Goal: Navigation & Orientation: Find specific page/section

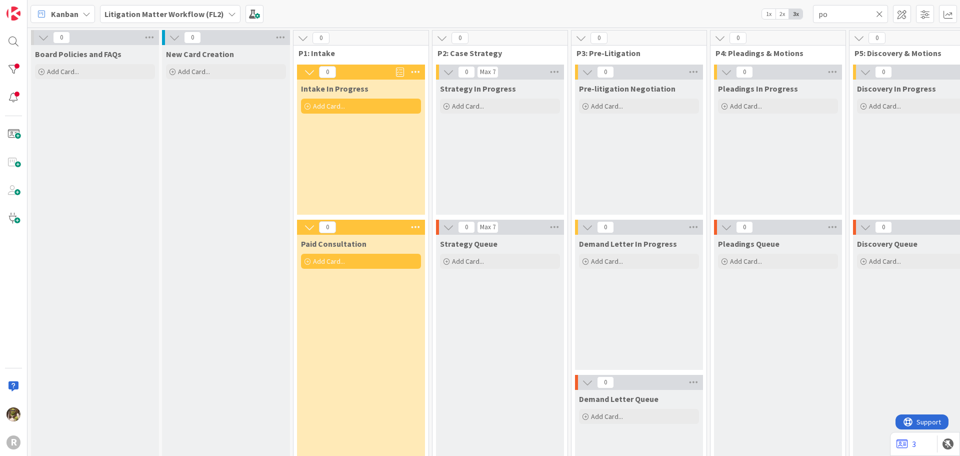
click at [81, 12] on div "Kanban" at bounding box center [63, 14] width 65 height 18
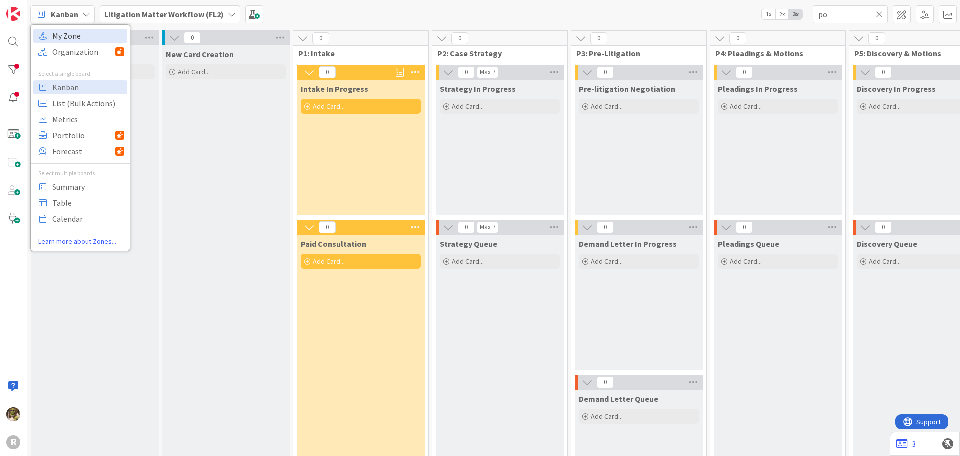
click at [78, 38] on span "My Zone" at bounding box center [89, 35] width 72 height 15
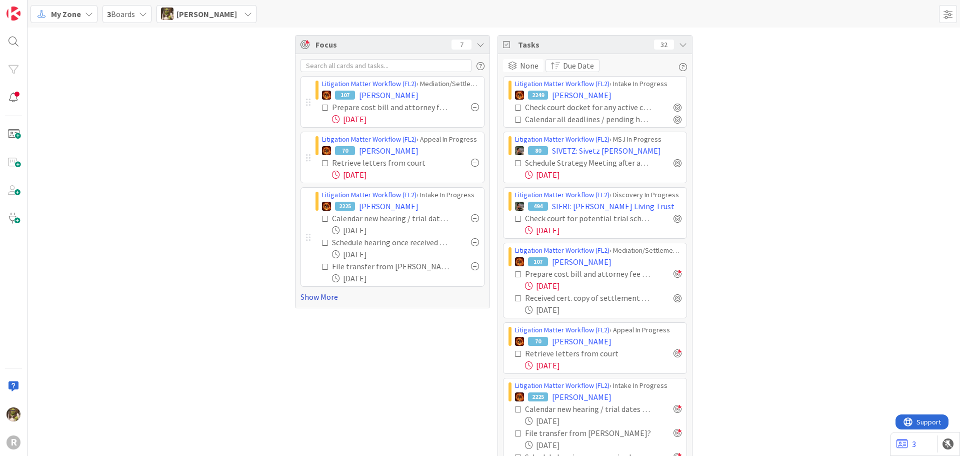
click at [321, 299] on link "Show More" at bounding box center [393, 297] width 184 height 12
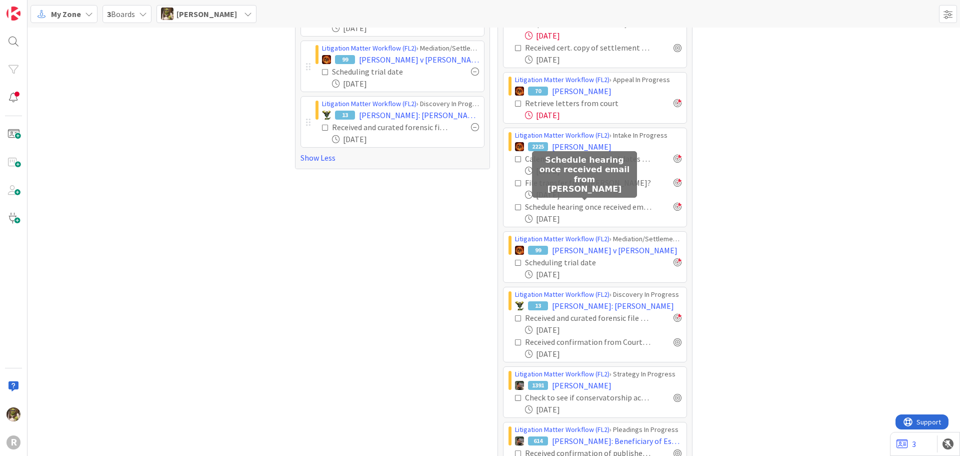
scroll to position [297, 0]
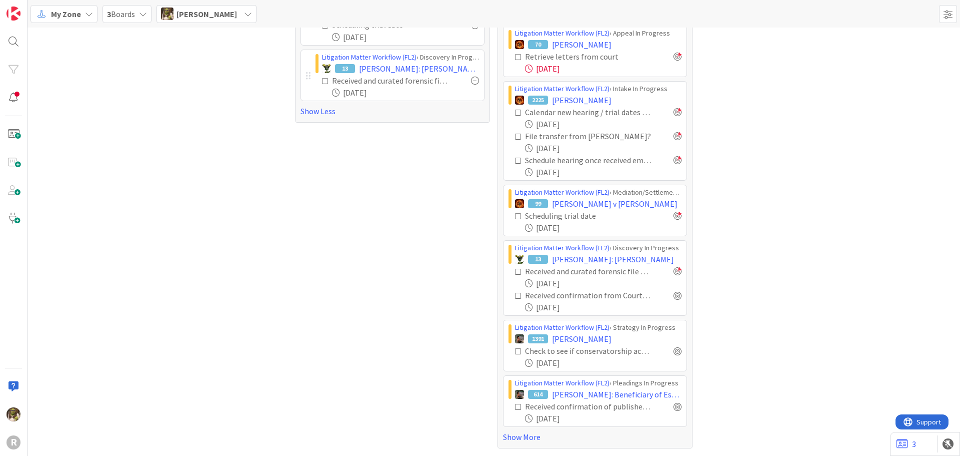
click at [527, 444] on div "None Due Date Litigation Matter Workflow (FL2) › Intake In Progress 2249 [PERSO…" at bounding box center [595, 102] width 194 height 690
click at [528, 438] on link "Show More" at bounding box center [595, 437] width 184 height 12
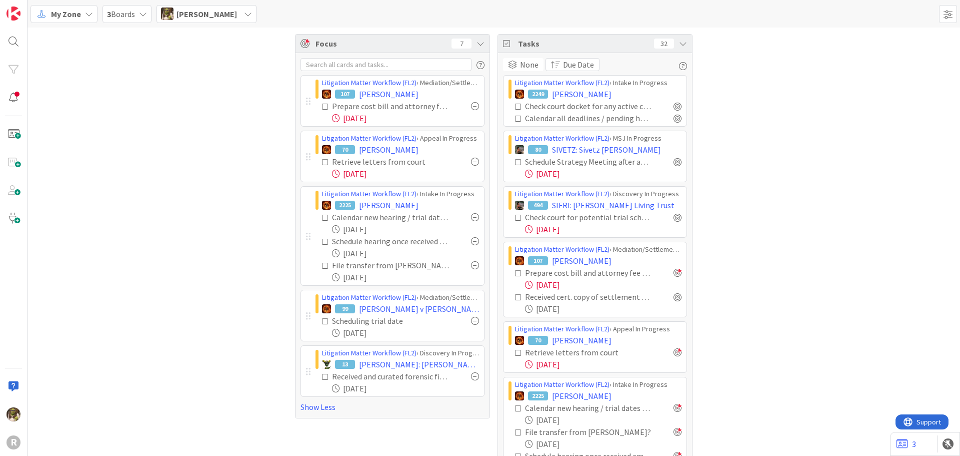
scroll to position [0, 0]
click at [612, 147] on span "SIVETZ: Sivetz [PERSON_NAME]" at bounding box center [606, 151] width 109 height 12
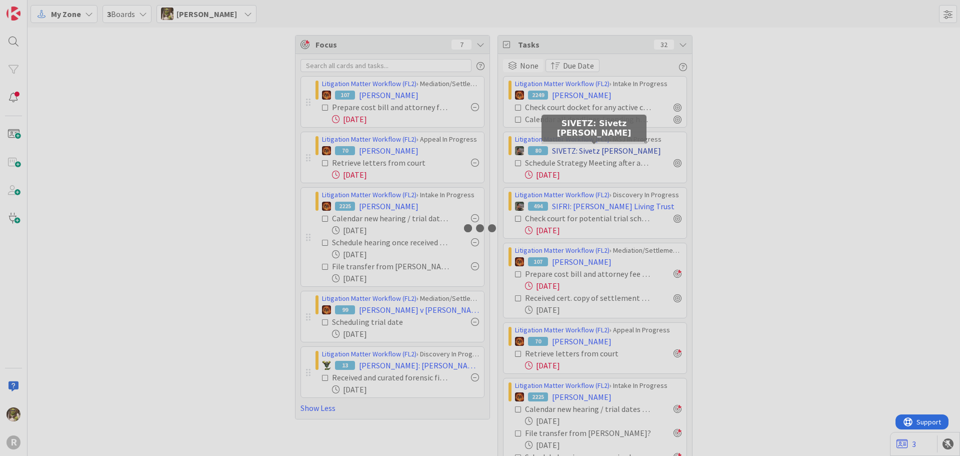
click at [611, 147] on div at bounding box center [480, 228] width 960 height 456
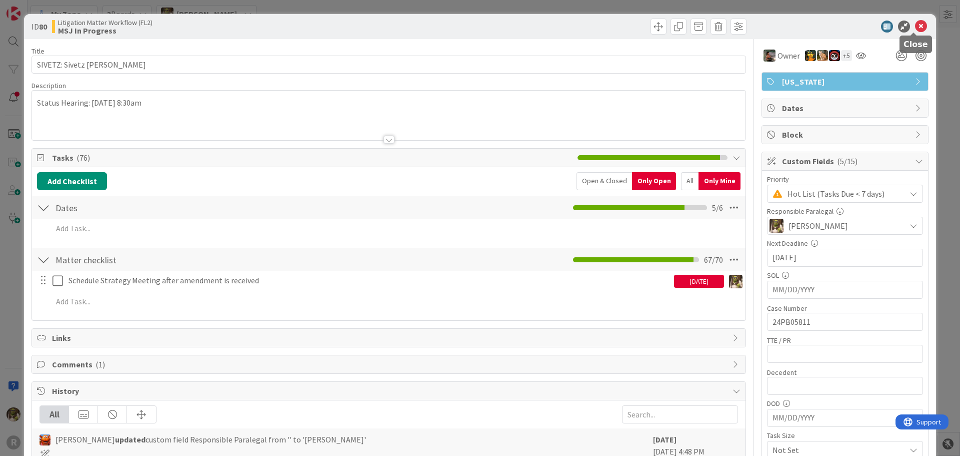
click at [915, 28] on icon at bounding box center [921, 27] width 12 height 12
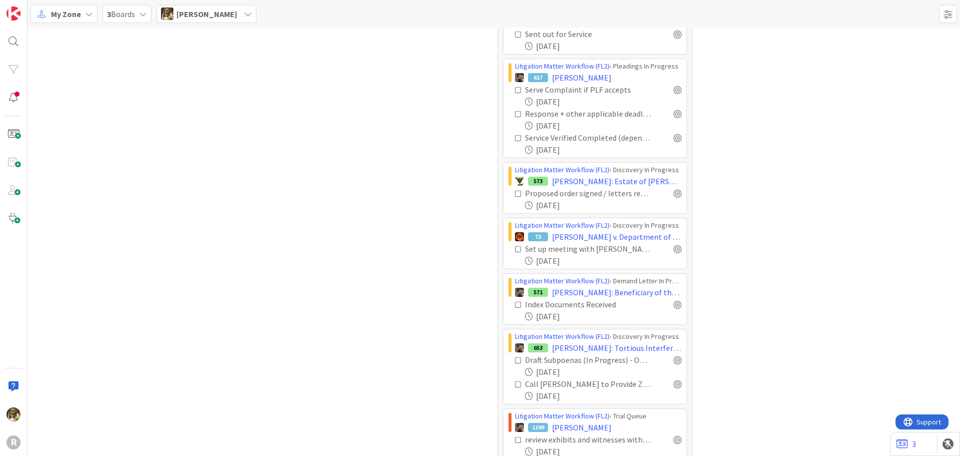
scroll to position [900, 0]
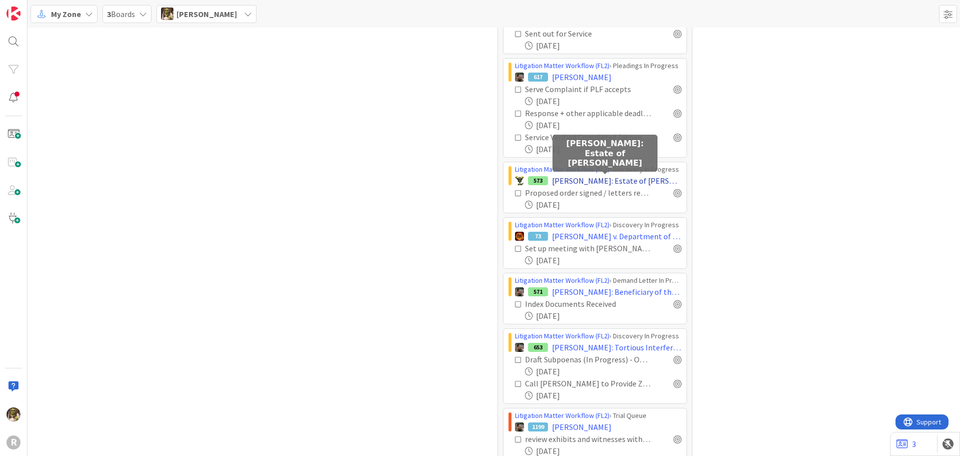
click at [570, 182] on span "[PERSON_NAME]: Estate of [PERSON_NAME]" at bounding box center [617, 181] width 130 height 12
